Goal: Information Seeking & Learning: Learn about a topic

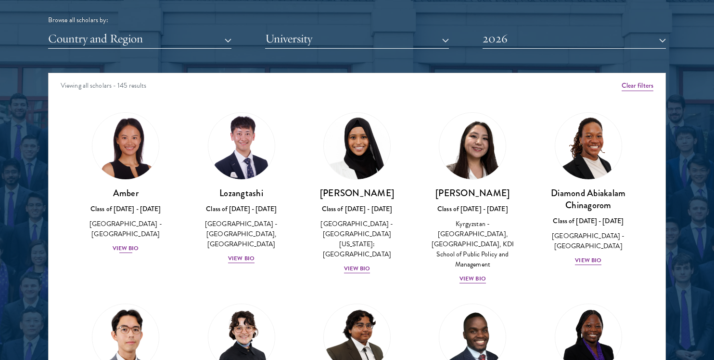
scroll to position [1206, 0]
click at [141, 228] on div "Amber Class of [DATE] - [DATE] [GEOGRAPHIC_DATA] - [GEOGRAPHIC_DATA] View Bio" at bounding box center [126, 220] width 96 height 67
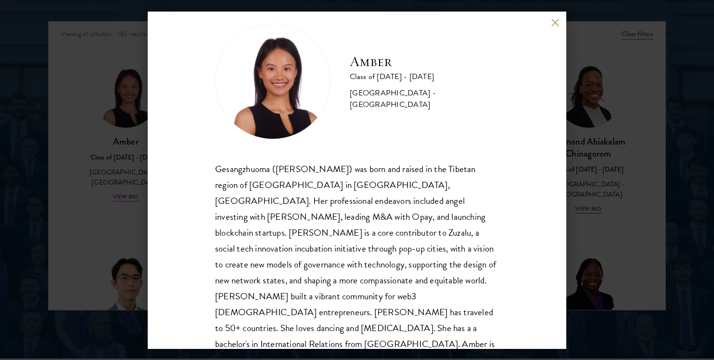
scroll to position [1261, 0]
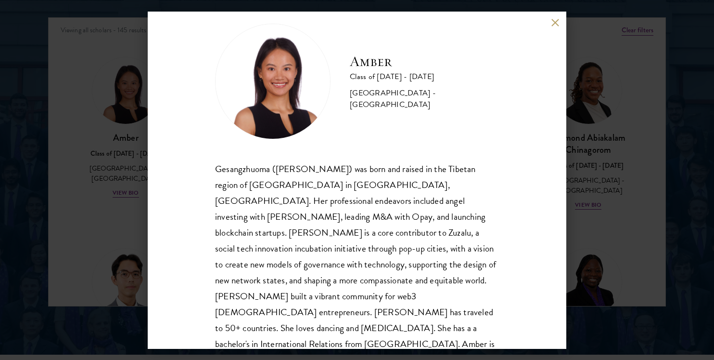
click at [558, 20] on button at bounding box center [555, 23] width 8 height 8
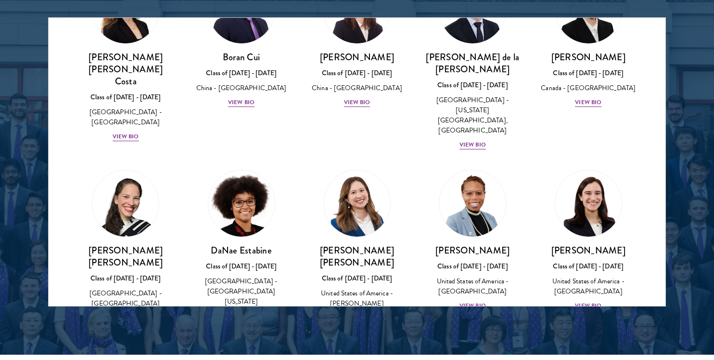
scroll to position [1186, 0]
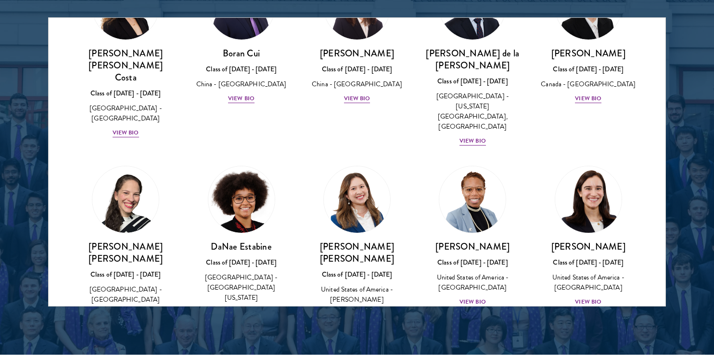
click at [598, 240] on div "[PERSON_NAME] Class of [DATE] - [DATE] [GEOGRAPHIC_DATA] - [GEOGRAPHIC_DATA] Vi…" at bounding box center [589, 273] width 96 height 67
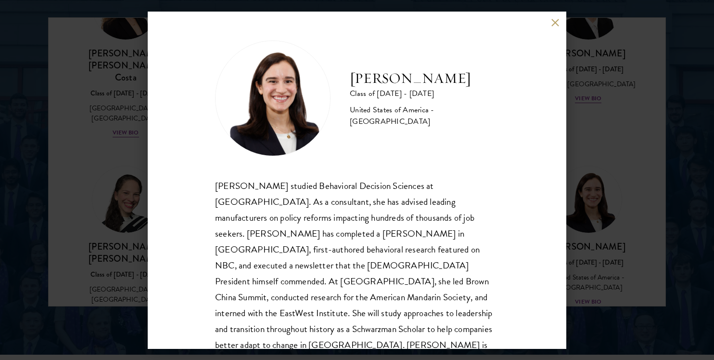
click at [553, 27] on div "[PERSON_NAME] Class of [DATE] - [DATE] [GEOGRAPHIC_DATA] - [GEOGRAPHIC_DATA] [P…" at bounding box center [357, 180] width 419 height 337
click at [556, 24] on button at bounding box center [555, 23] width 8 height 8
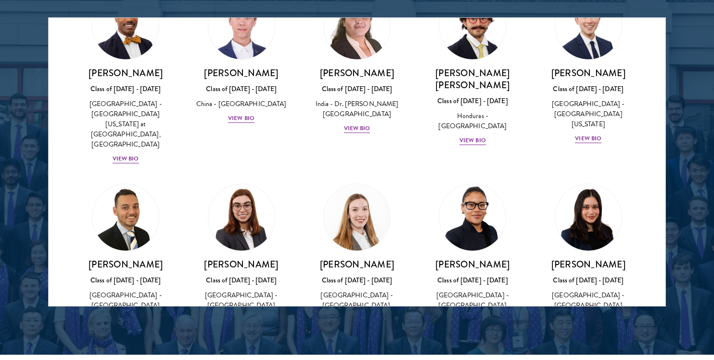
scroll to position [2224, 0]
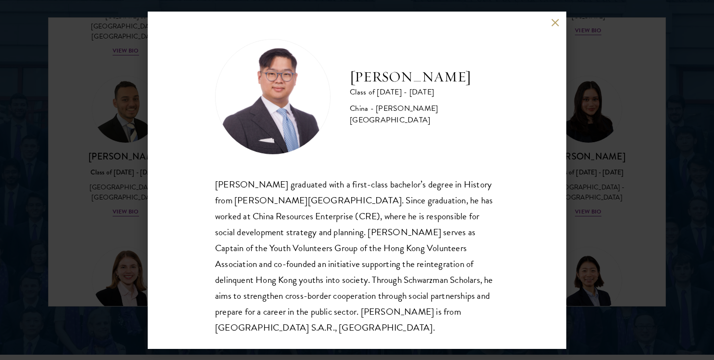
scroll to position [1, 0]
click at [553, 25] on button at bounding box center [555, 23] width 8 height 8
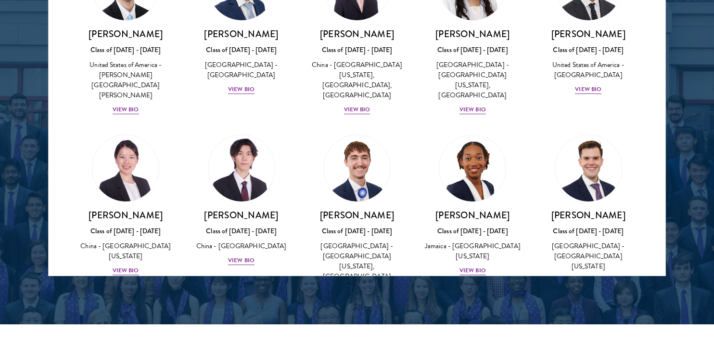
scroll to position [4559, 0]
